Goal: Information Seeking & Learning: Learn about a topic

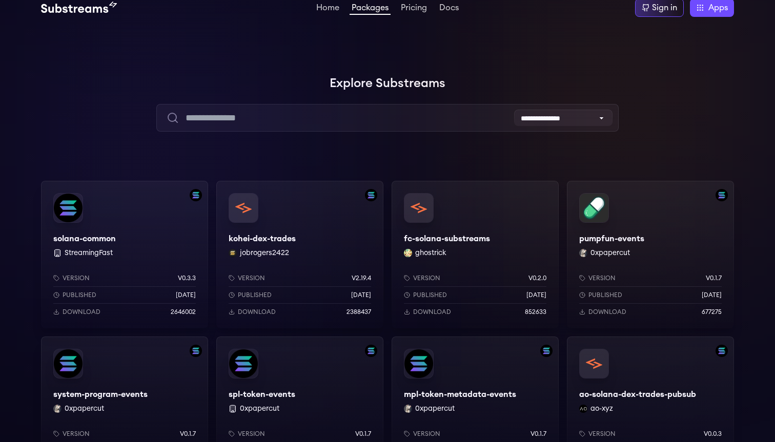
scroll to position [7, 0]
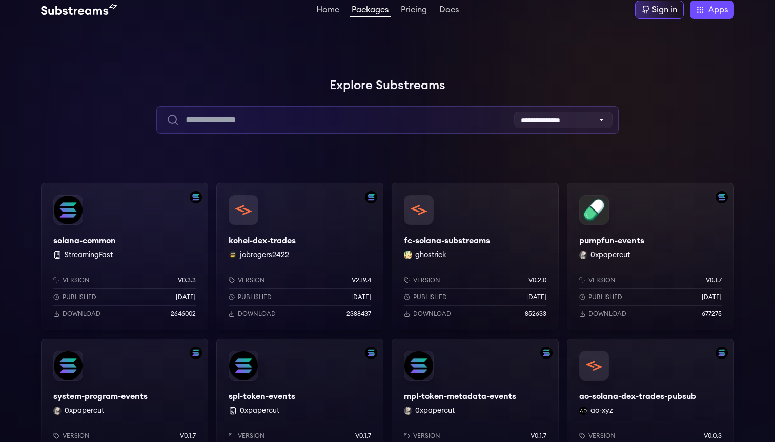
click at [271, 109] on input "text" at bounding box center [387, 120] width 462 height 28
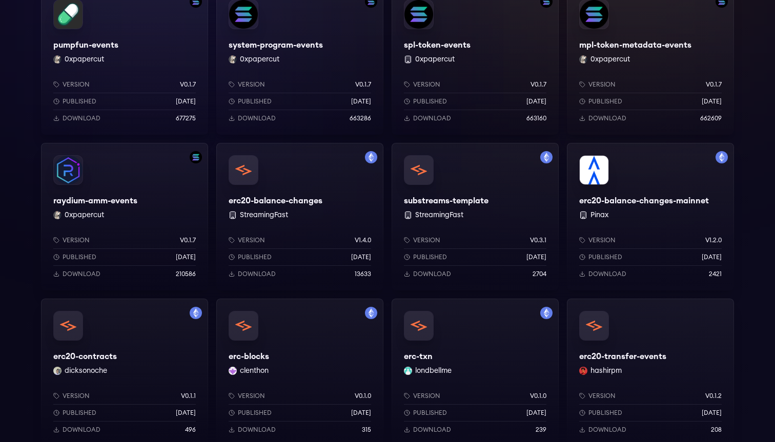
scroll to position [147, 0]
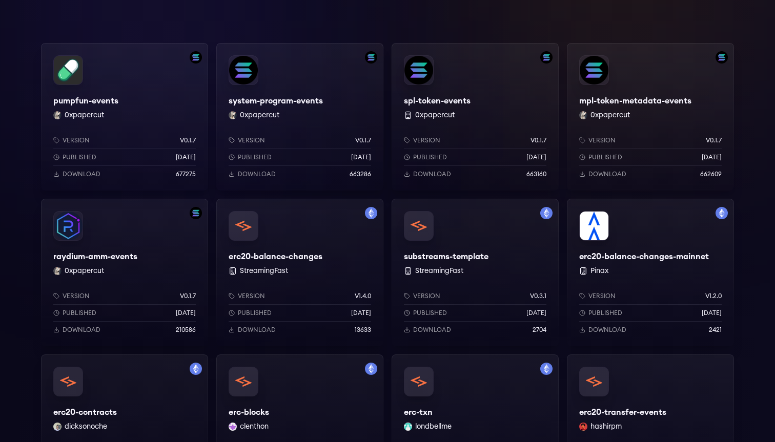
type input "***"
click at [299, 229] on div "erc20-balance-changes StreamingFast Version v1.4.0 Published [DATE] Download 13…" at bounding box center [299, 273] width 167 height 148
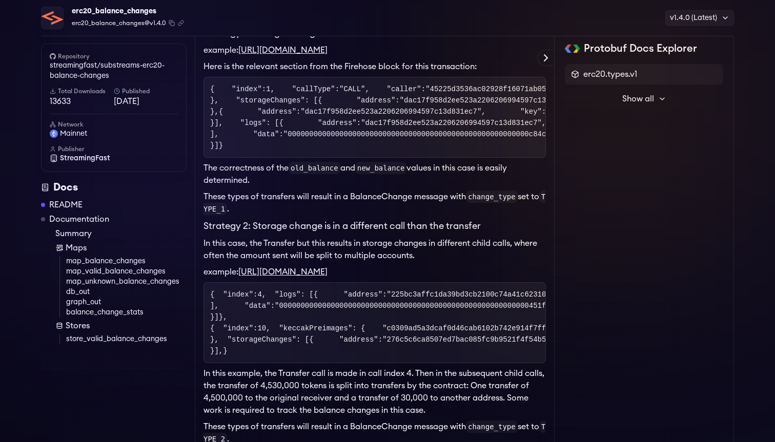
scroll to position [422, 0]
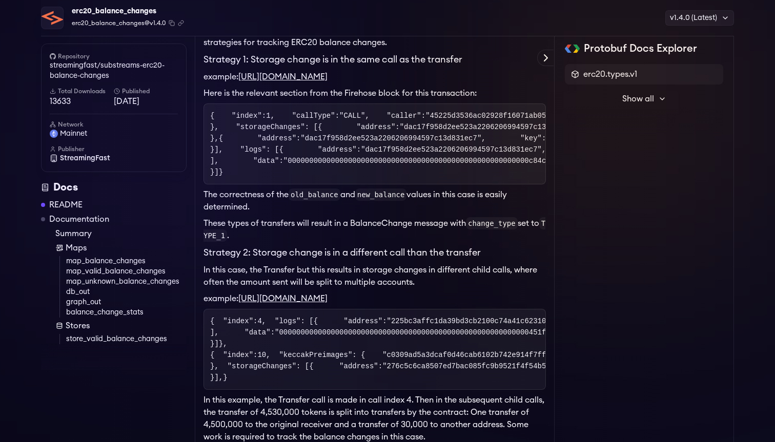
click at [651, 97] on span "Show all" at bounding box center [638, 99] width 32 height 12
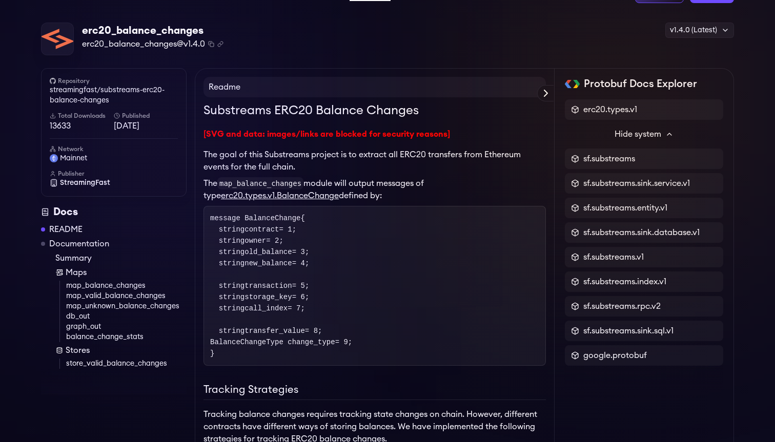
scroll to position [0, 0]
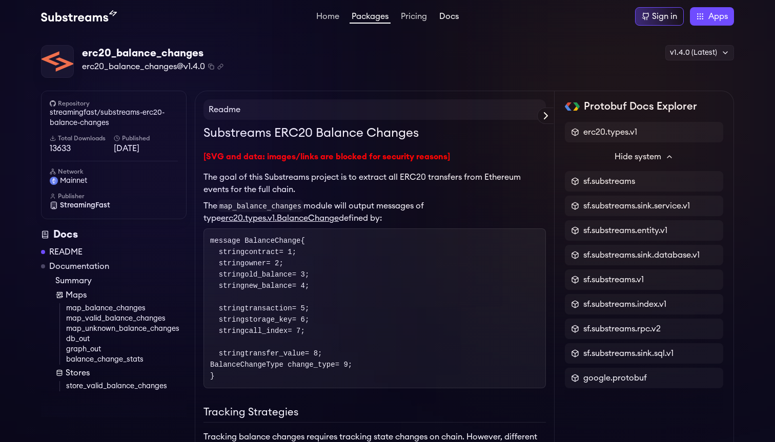
click at [446, 15] on link "Docs" at bounding box center [449, 17] width 24 height 10
click at [474, 114] on h4 "Readme" at bounding box center [374, 109] width 342 height 20
click at [549, 117] on icon at bounding box center [546, 116] width 12 height 12
click at [0, 0] on img at bounding box center [0, 0] width 0 height 0
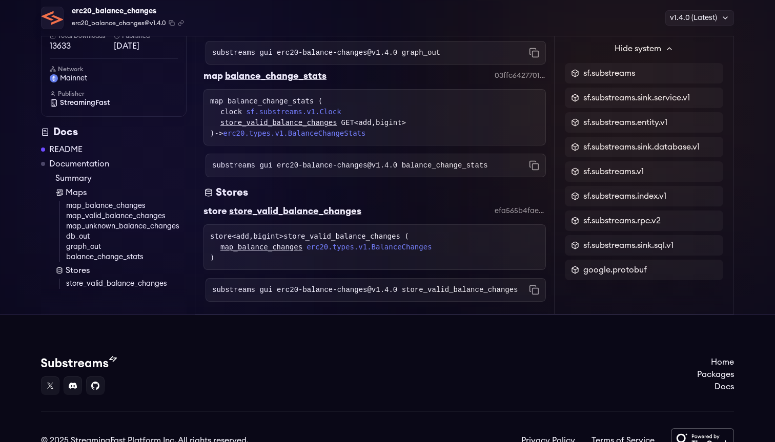
scroll to position [1766, 0]
